Goal: Check status: Check status

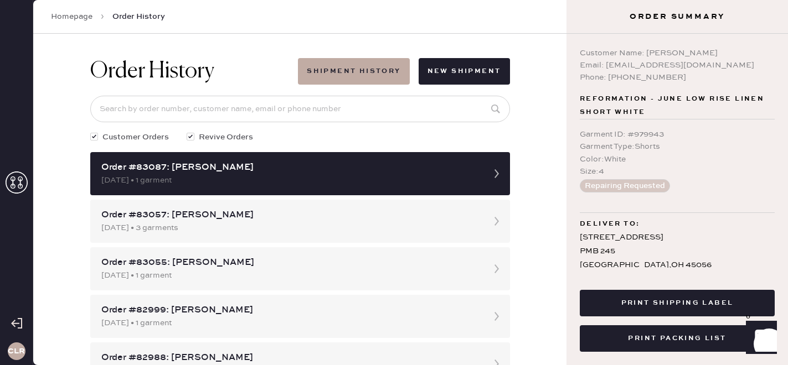
click at [22, 191] on icon at bounding box center [17, 183] width 22 height 22
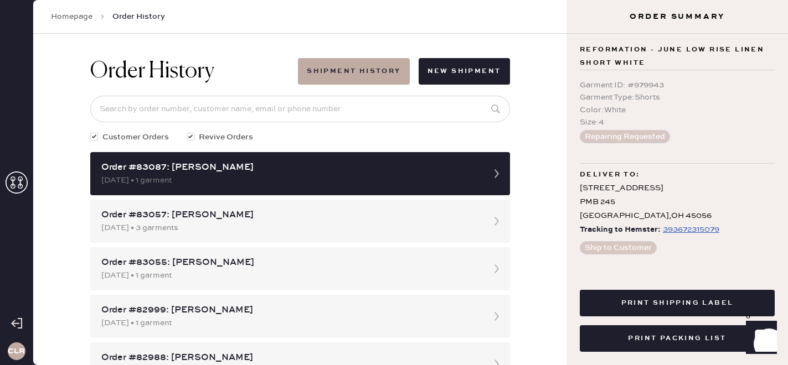
scroll to position [33, 0]
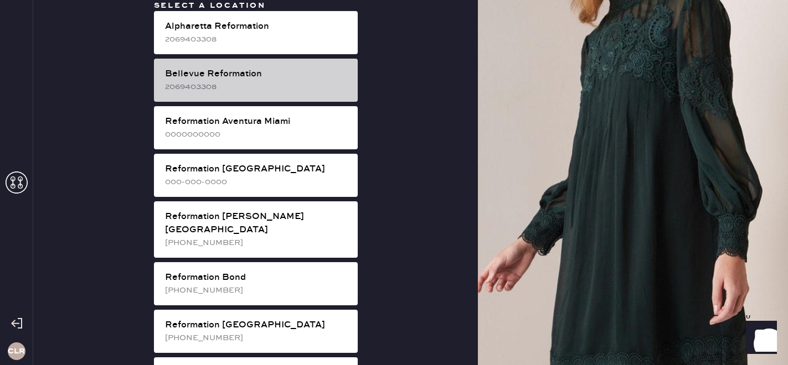
click at [239, 87] on div "2069403308" at bounding box center [257, 87] width 184 height 12
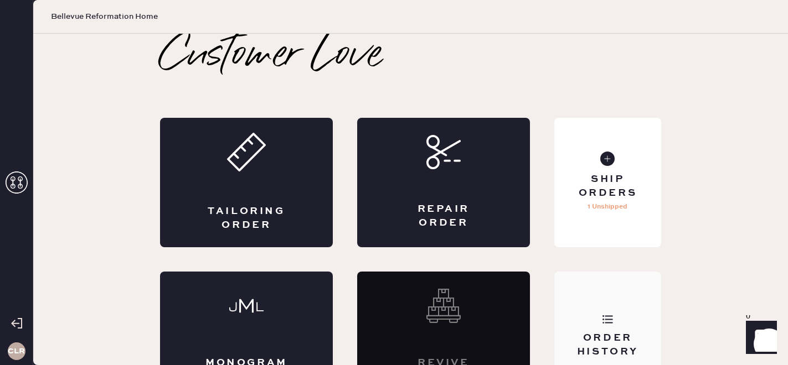
click at [642, 320] on div "Order History" at bounding box center [607, 337] width 107 height 130
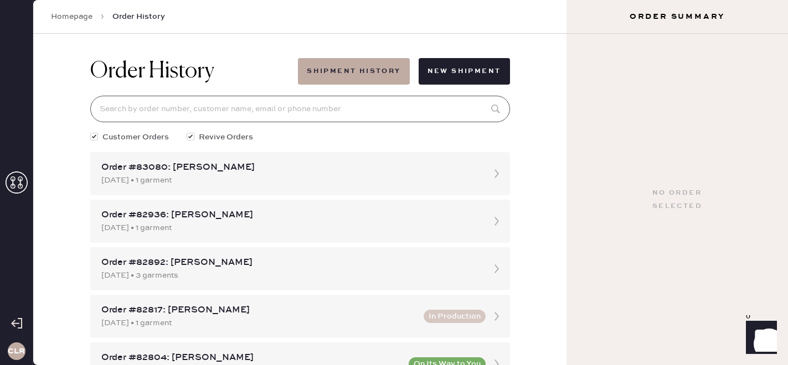
click at [218, 99] on input at bounding box center [300, 109] width 420 height 27
paste input "[EMAIL_ADDRESS][DOMAIN_NAME]"
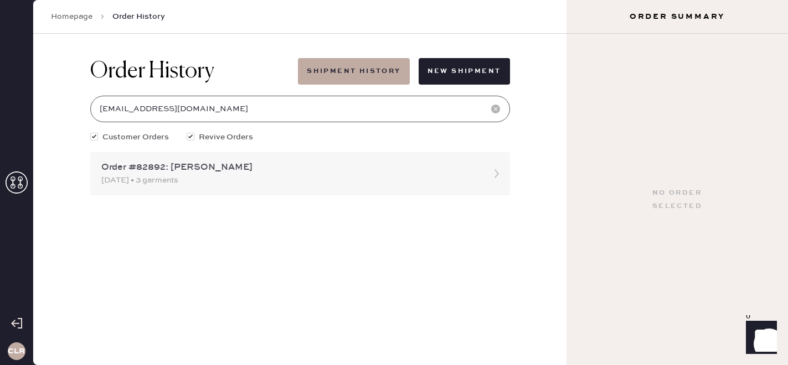
type input "[EMAIL_ADDRESS][DOMAIN_NAME]"
click at [216, 188] on div "Order #82892: [PERSON_NAME] [DATE] • 3 garments" at bounding box center [300, 173] width 420 height 43
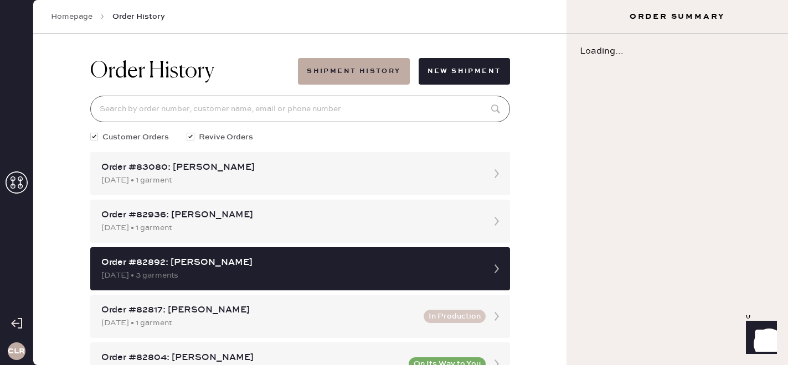
click at [167, 107] on input at bounding box center [300, 109] width 420 height 27
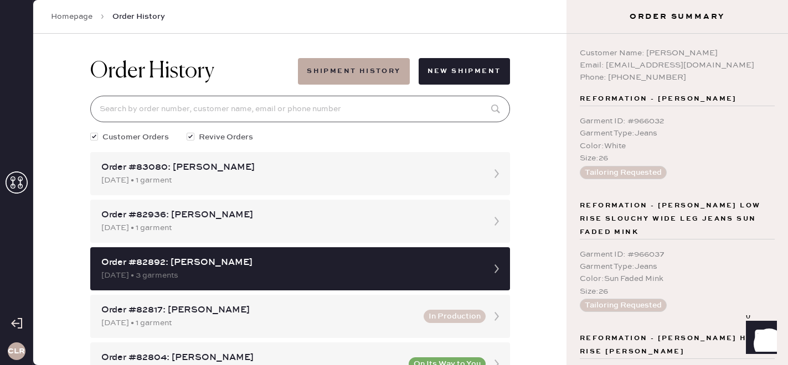
paste input "[EMAIL_ADDRESS][DOMAIN_NAME]"
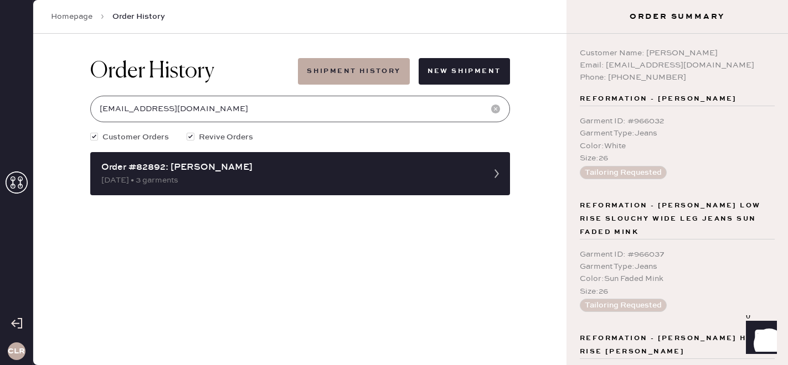
type input "[EMAIL_ADDRESS][DOMAIN_NAME]"
click at [79, 168] on div "Order History Shipment History New Shipment [EMAIL_ADDRESS][DOMAIN_NAME] Custom…" at bounding box center [299, 200] width 533 height 332
drag, startPoint x: 606, startPoint y: 65, endPoint x: 732, endPoint y: 66, distance: 125.7
click at [732, 66] on div "Email: [EMAIL_ADDRESS][DOMAIN_NAME]" at bounding box center [677, 65] width 195 height 12
copy div "[EMAIL_ADDRESS][DOMAIN_NAME]"
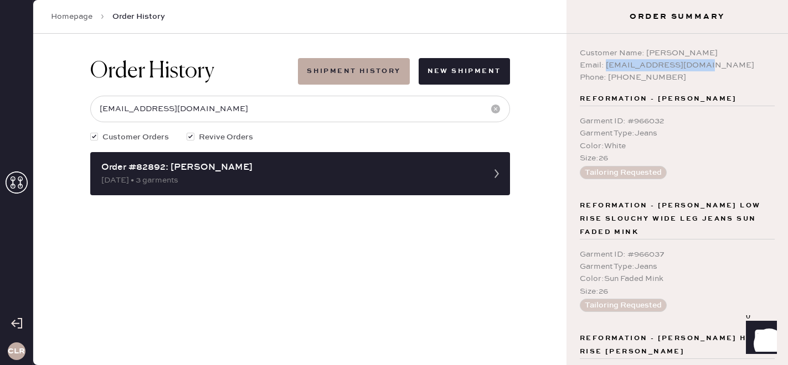
scroll to position [164, 0]
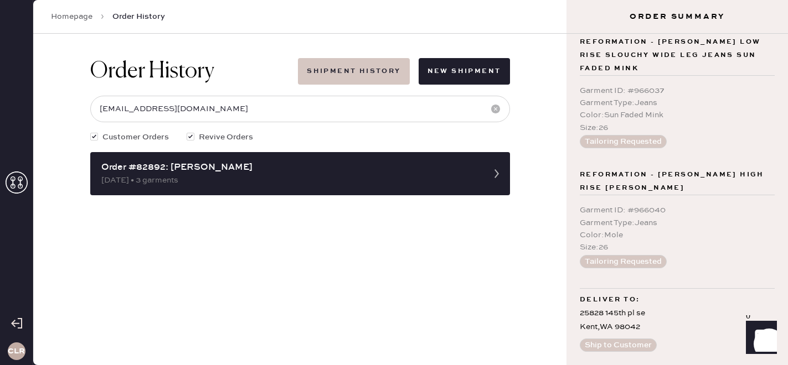
click at [353, 77] on button "Shipment History" at bounding box center [353, 71] width 111 height 27
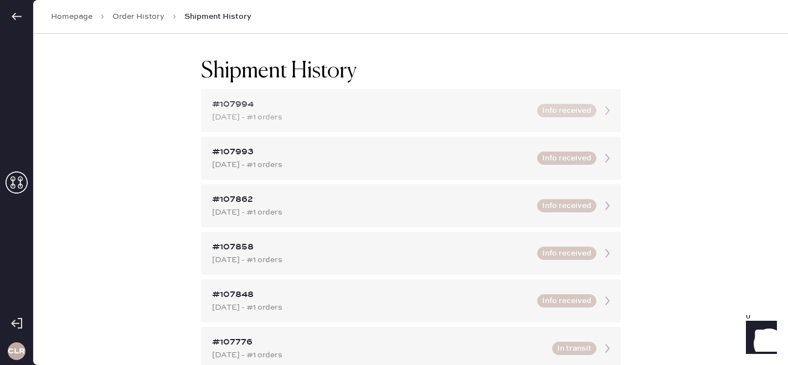
click at [363, 111] on div "#107994 [DATE] - #1 orders" at bounding box center [371, 110] width 318 height 25
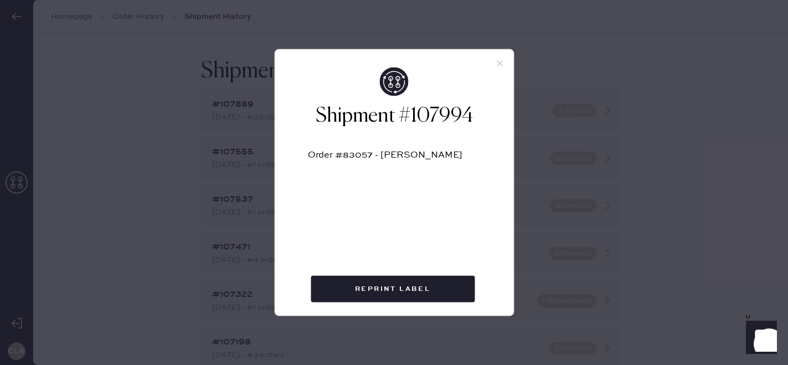
click at [499, 64] on use at bounding box center [500, 63] width 6 height 6
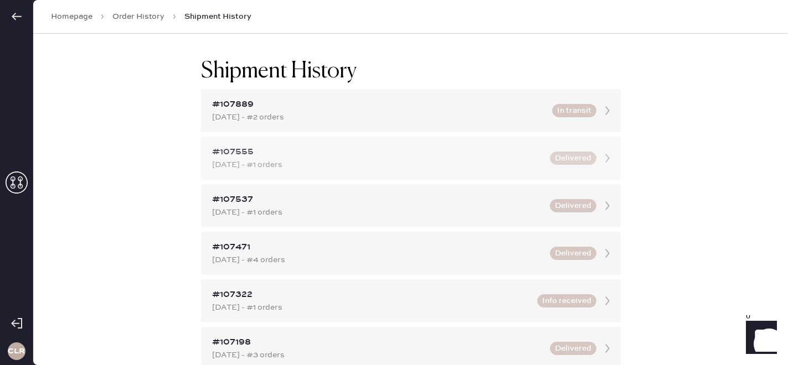
click at [426, 156] on div "#107555" at bounding box center [377, 152] width 331 height 13
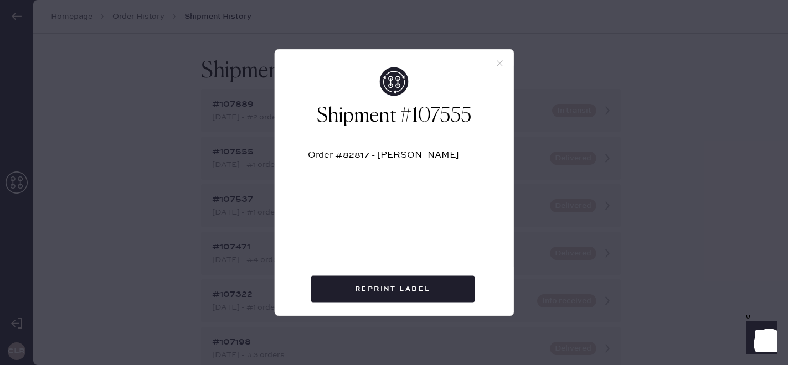
click at [499, 59] on icon at bounding box center [500, 64] width 10 height 10
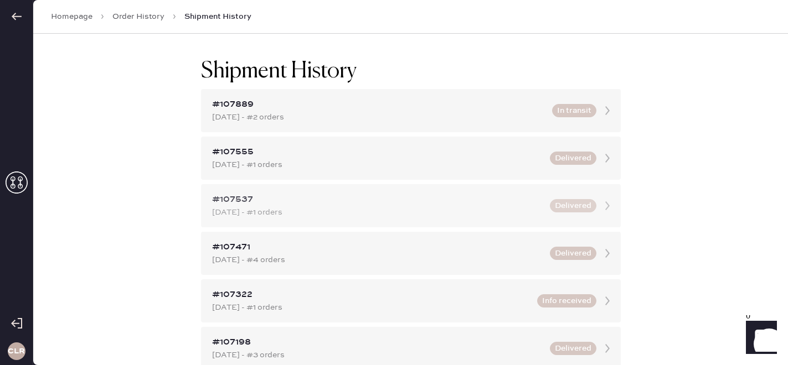
click at [343, 210] on div "[DATE] - #1 orders" at bounding box center [377, 213] width 331 height 12
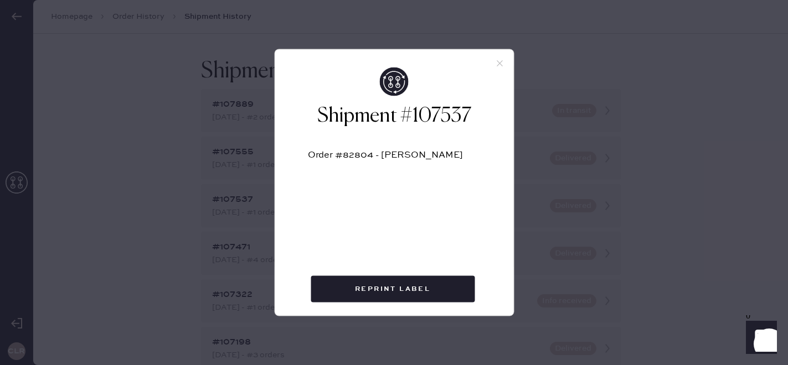
click at [501, 65] on use at bounding box center [500, 63] width 6 height 6
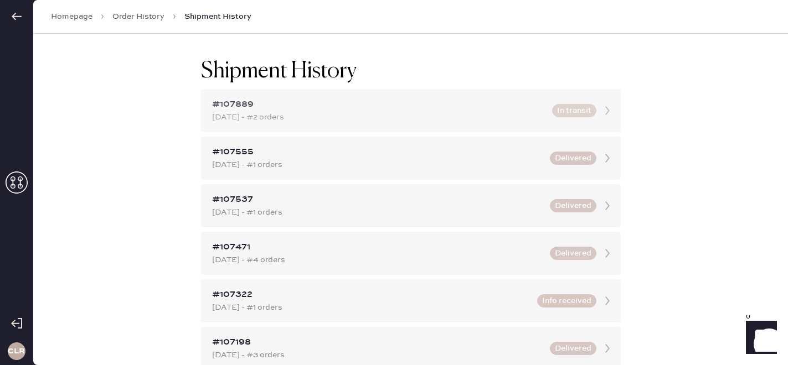
click at [256, 121] on div "[DATE] - #2 orders" at bounding box center [378, 117] width 333 height 12
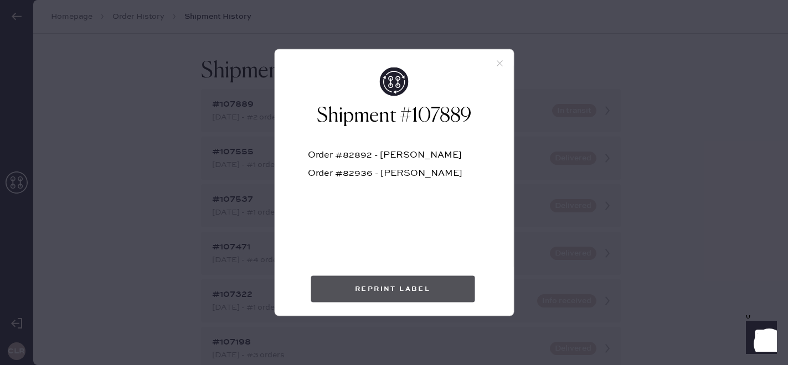
click at [398, 285] on button "Reprint Label" at bounding box center [393, 289] width 164 height 27
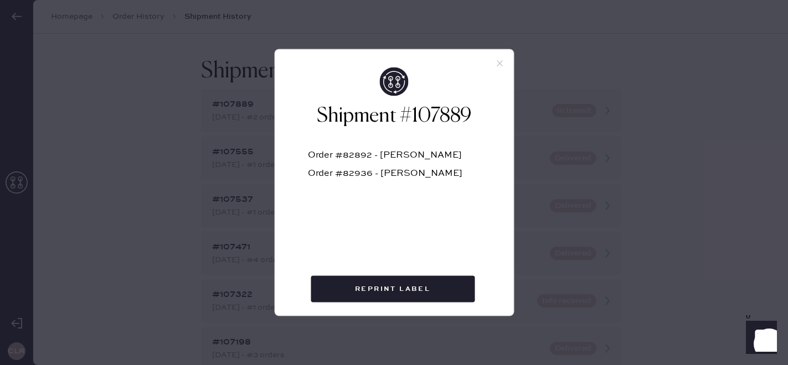
click at [496, 64] on icon at bounding box center [500, 64] width 10 height 10
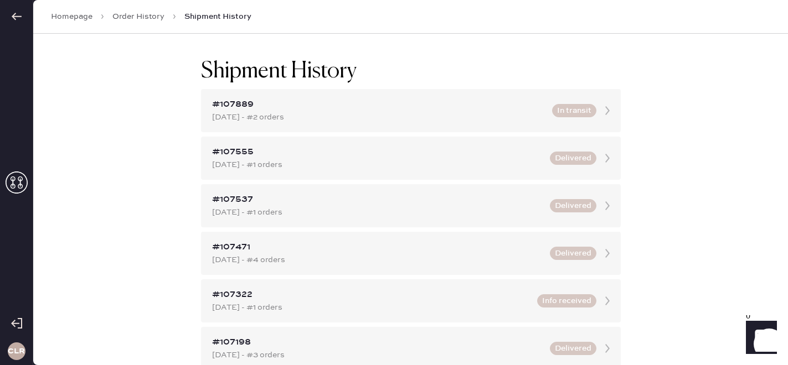
click at [130, 17] on link "Order History" at bounding box center [138, 16] width 52 height 11
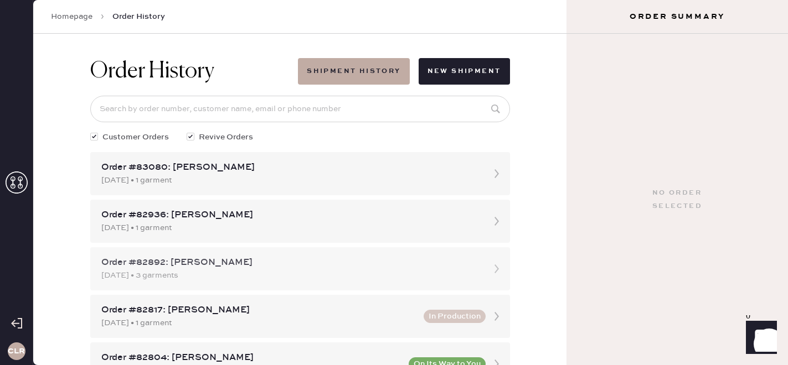
click at [212, 279] on div "[DATE] • 3 garments" at bounding box center [290, 276] width 378 height 12
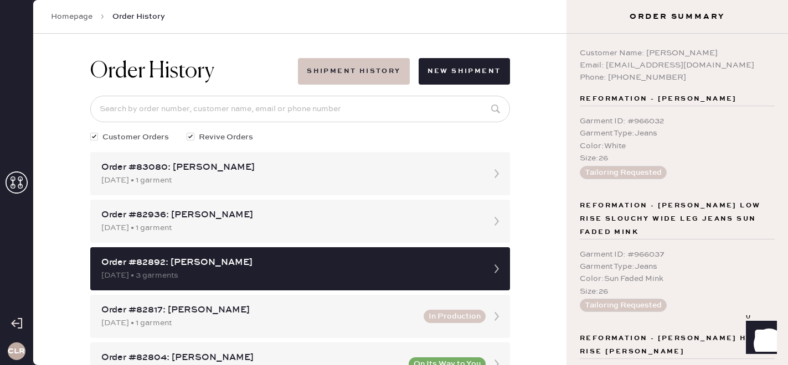
click at [332, 69] on button "Shipment History" at bounding box center [353, 71] width 111 height 27
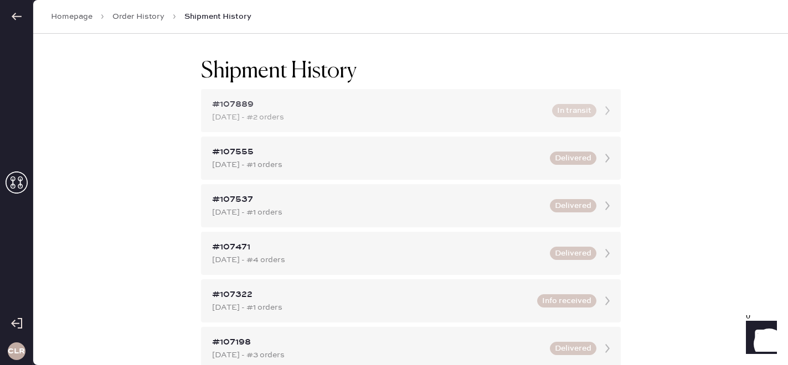
click at [306, 106] on div "#107889" at bounding box center [378, 104] width 333 height 13
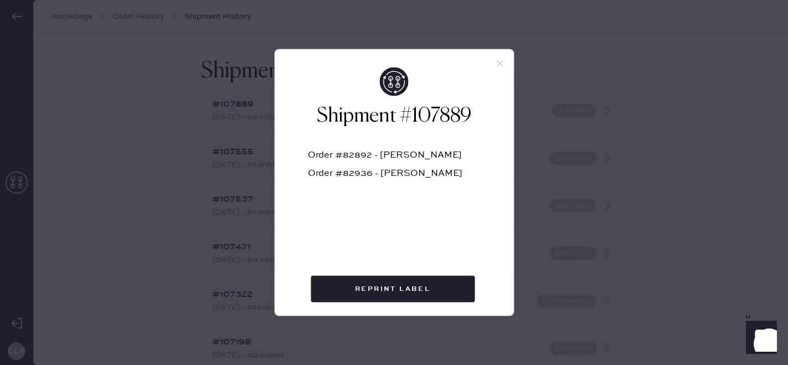
click at [501, 61] on icon at bounding box center [500, 64] width 10 height 10
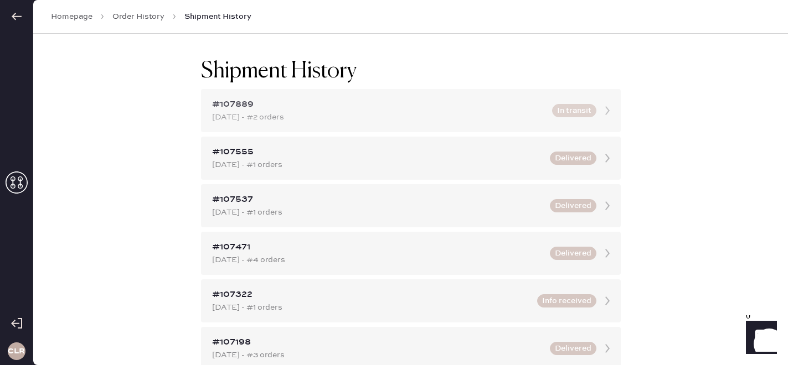
click at [244, 127] on div "#107889 [DATE] - #2 orders In transit" at bounding box center [411, 110] width 420 height 43
